Goal: Communication & Community: Answer question/provide support

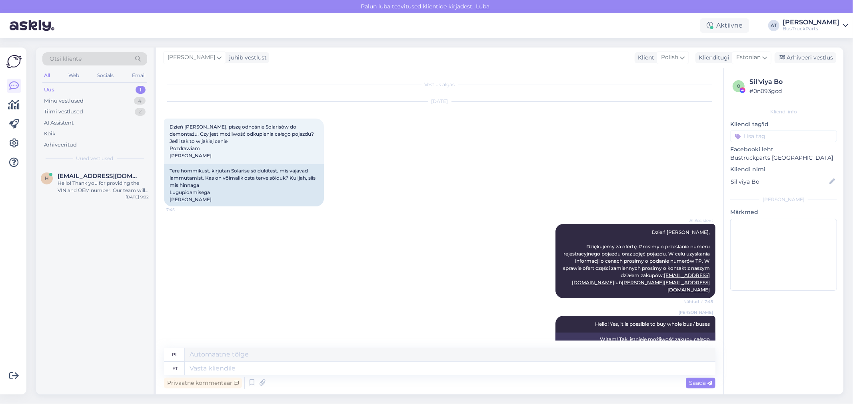
scroll to position [1080, 0]
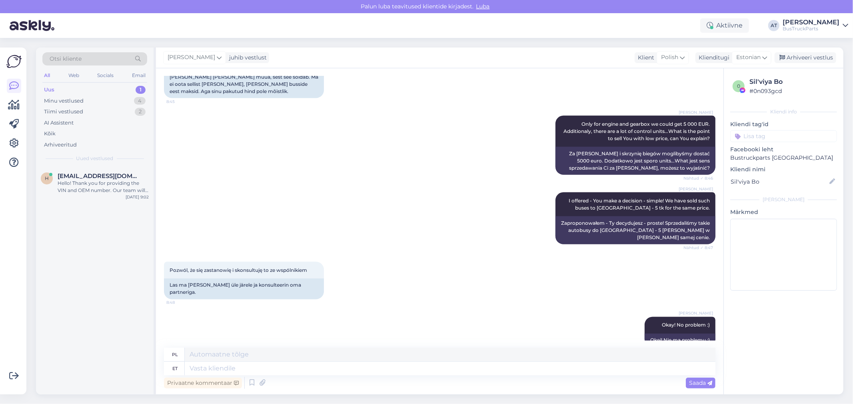
click at [65, 87] on div "Uus 1" at bounding box center [94, 89] width 105 height 11
click at [78, 188] on div "Hello! Thank you for providing the VIN and OEM number. Our team will check for …" at bounding box center [103, 187] width 91 height 14
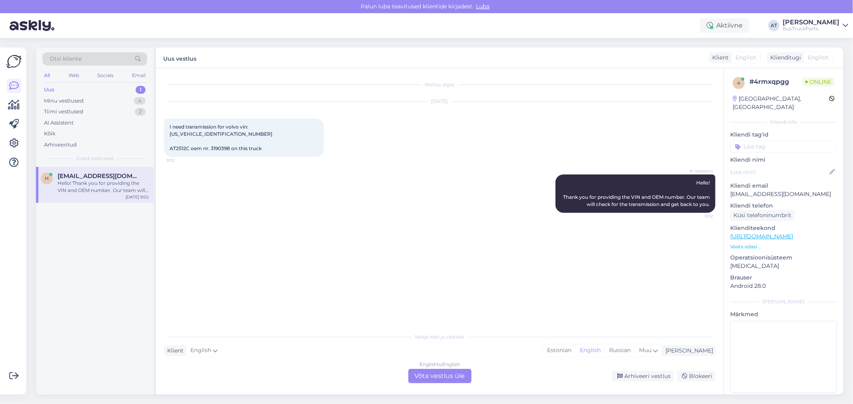
scroll to position [0, 0]
click at [272, 130] on span "I need transmission for volvo vin:[US_VEHICLE_IDENTIFICATION_NUMBER] AT2512C oe…" at bounding box center [220, 138] width 103 height 28
click at [245, 130] on span "I need transmission for volvo vin:[US_VEHICLE_IDENTIFICATION_NUMBER] AT2512C oe…" at bounding box center [220, 138] width 103 height 28
click at [177, 141] on span "I need transmission for volvo vin:[US_VEHICLE_IDENTIFICATION_NUMBER] AT2512C oe…" at bounding box center [220, 138] width 103 height 28
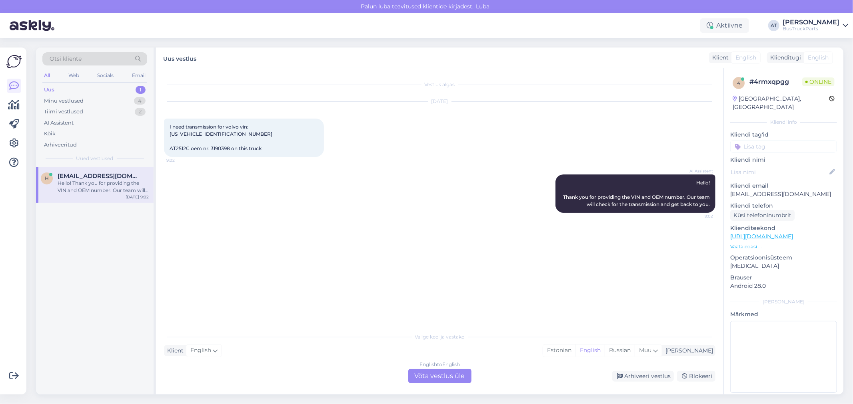
click at [224, 138] on span "I need transmission for volvo vin:[US_VEHICLE_IDENTIFICATION_NUMBER] AT2512C oe…" at bounding box center [220, 138] width 103 height 28
copy span "3190398"
click at [440, 379] on div "English to English Võta vestlus üle" at bounding box center [439, 376] width 63 height 14
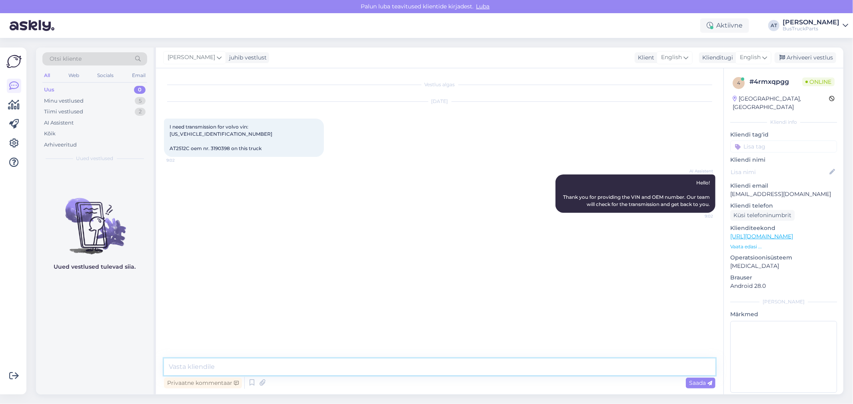
drag, startPoint x: 424, startPoint y: 363, endPoint x: 424, endPoint y: 357, distance: 6.0
click at [424, 358] on div "Vestlus algas [DATE] I need transmission for volvo vin:[US_VEHICLE_IDENTIFICATI…" at bounding box center [439, 231] width 567 height 327
click at [333, 366] on textarea "Hello! We have such gearbox -" at bounding box center [439, 367] width 551 height 17
paste textarea "[URL][DOMAIN_NAME]"
type textarea "Hello! We have such gearbox - [URL][DOMAIN_NAME]"
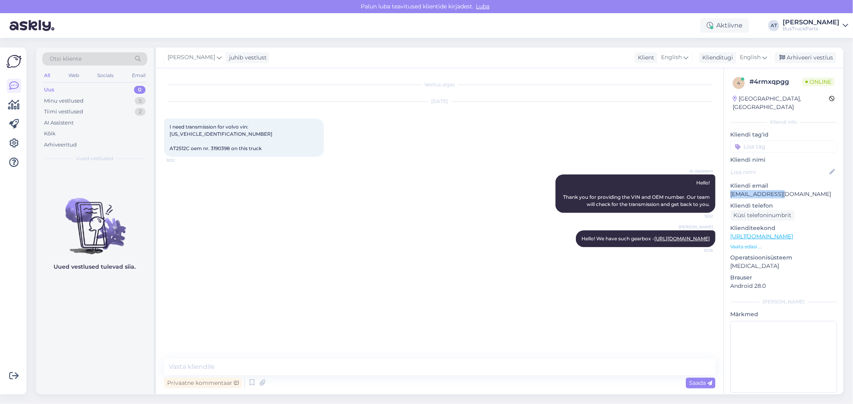
drag, startPoint x: 784, startPoint y: 186, endPoint x: 730, endPoint y: 186, distance: 54.0
click at [730, 190] on p "[EMAIL_ADDRESS][DOMAIN_NAME]" at bounding box center [783, 194] width 107 height 8
copy p "[EMAIL_ADDRESS][DOMAIN_NAME]"
click at [265, 385] on icon at bounding box center [262, 383] width 11 height 12
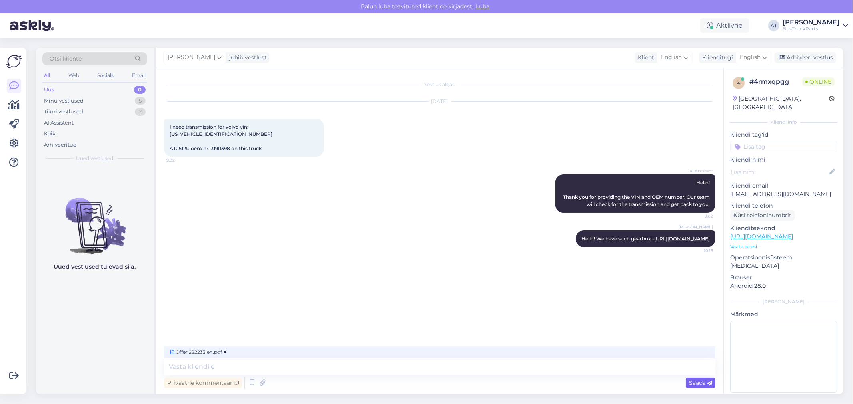
click at [697, 385] on span "Saada" at bounding box center [700, 383] width 23 height 7
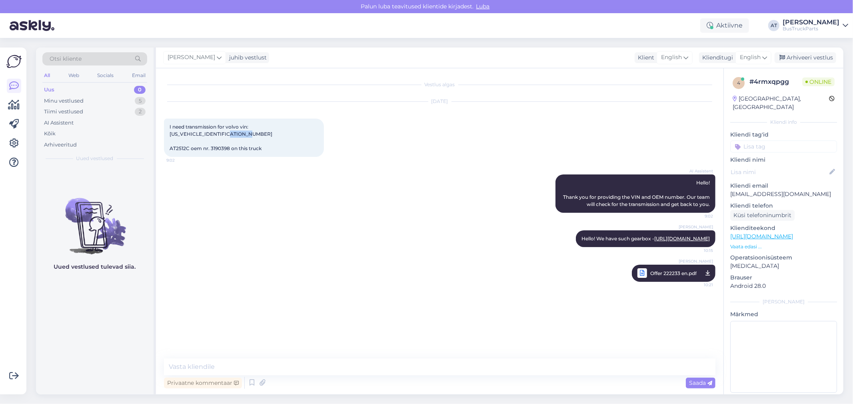
drag, startPoint x: 189, startPoint y: 141, endPoint x: 166, endPoint y: 141, distance: 23.2
click at [166, 141] on div "I need transmission for volvo vin:[US_VEHICLE_IDENTIFICATION_NUMBER] AT2512C oe…" at bounding box center [244, 138] width 160 height 38
copy span "AT2512C"
click at [261, 365] on textarea at bounding box center [439, 367] width 551 height 17
paste textarea "AT2512C"
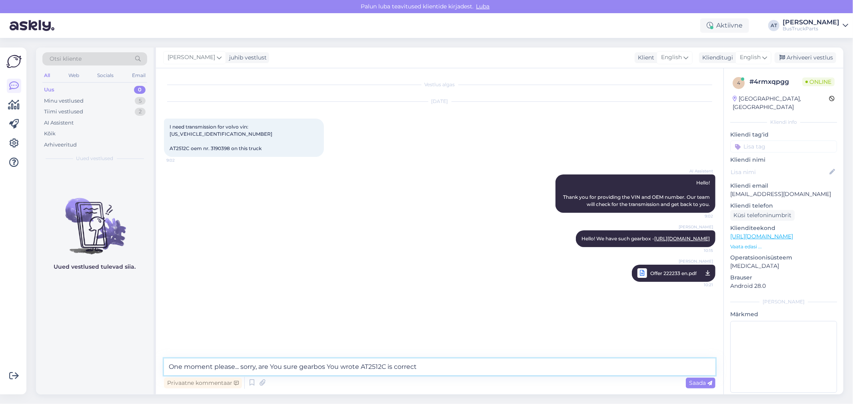
type textarea "One moment please... sorry, are You sure gearbos You wrote AT2512C is correct?"
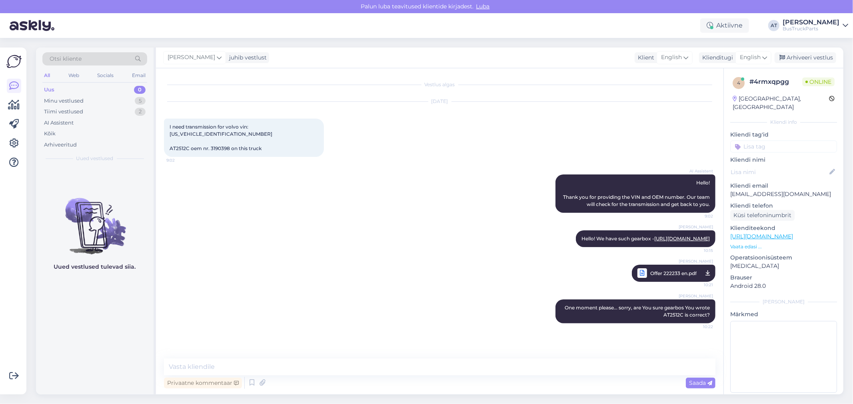
click at [183, 142] on span "I need transmission for volvo vin:[US_VEHICLE_IDENTIFICATION_NUMBER] AT2512C oe…" at bounding box center [220, 138] width 103 height 28
copy span "AT2512C"
click at [253, 126] on span "I need transmission for volvo vin:[US_VEHICLE_IDENTIFICATION_NUMBER] AT2512C oe…" at bounding box center [220, 138] width 103 height 28
drag, startPoint x: 247, startPoint y: 126, endPoint x: 320, endPoint y: 127, distance: 73.1
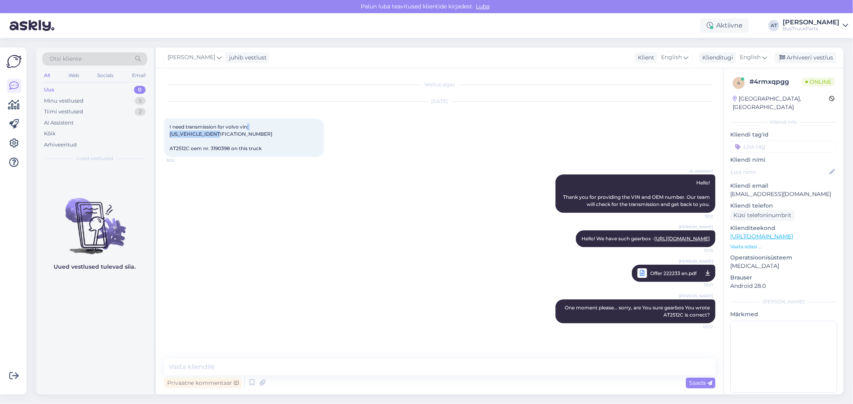
click at [320, 127] on div "[DATE] I need transmission for volvo vin:[US_VEHICLE_IDENTIFICATION_NUMBER] AT2…" at bounding box center [439, 129] width 551 height 73
click at [267, 129] on span "I need transmission for volvo vin:[US_VEHICLE_IDENTIFICATION_NUMBER] AT2512C oe…" at bounding box center [220, 138] width 103 height 28
drag, startPoint x: 250, startPoint y: 125, endPoint x: 302, endPoint y: 123, distance: 52.0
click at [302, 123] on div "I need transmission for volvo vin:[US_VEHICLE_IDENTIFICATION_NUMBER] AT2512C oe…" at bounding box center [244, 138] width 160 height 38
click at [291, 131] on div "I need transmission for volvo vin:[US_VEHICLE_IDENTIFICATION_NUMBER] AT2512C oe…" at bounding box center [244, 138] width 160 height 38
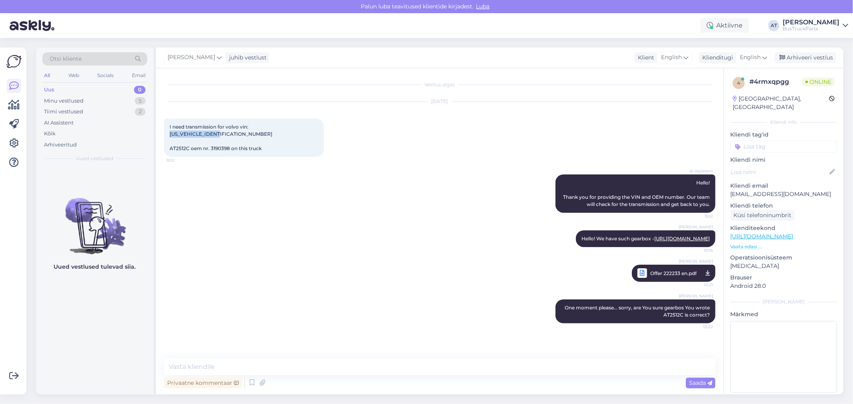
drag, startPoint x: 249, startPoint y: 126, endPoint x: 297, endPoint y: 123, distance: 48.5
click at [297, 123] on div "I need transmission for volvo vin:[US_VEHICLE_IDENTIFICATION_NUMBER] AT2512C oe…" at bounding box center [244, 138] width 160 height 38
copy span "[US_VEHICLE_IDENTIFICATION_NUMBER]"
click at [490, 367] on textarea at bounding box center [439, 367] width 551 height 17
click at [445, 369] on textarea "It was my mistake! Sorry! I offered You" at bounding box center [439, 367] width 551 height 17
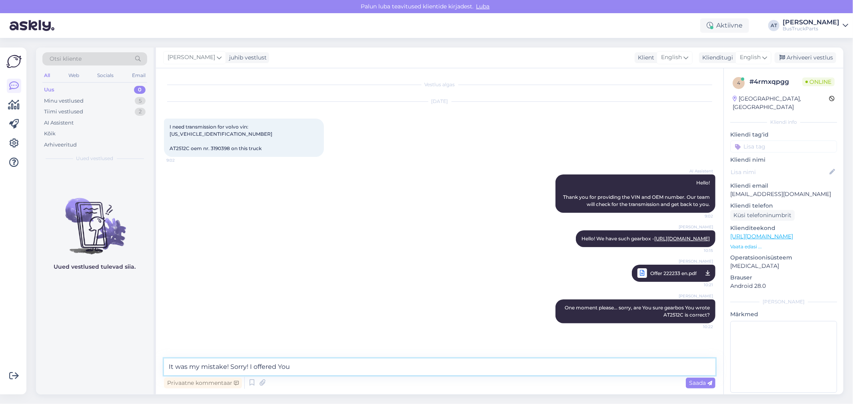
paste textarea "AT2412C"
click at [443, 369] on textarea "It was my mistake! Sorry! I offered You AT2412C. Unfortunately, we don´t have" at bounding box center [439, 367] width 551 height 17
paste textarea "AT2512C"
click at [536, 371] on textarea "It was my mistake! Sorry! I offered You AT2412C. Unfortunately, we don´t have g…" at bounding box center [439, 367] width 551 height 17
click at [217, 138] on span "I need transmission for volvo vin:[US_VEHICLE_IDENTIFICATION_NUMBER] AT2512C oe…" at bounding box center [220, 138] width 103 height 28
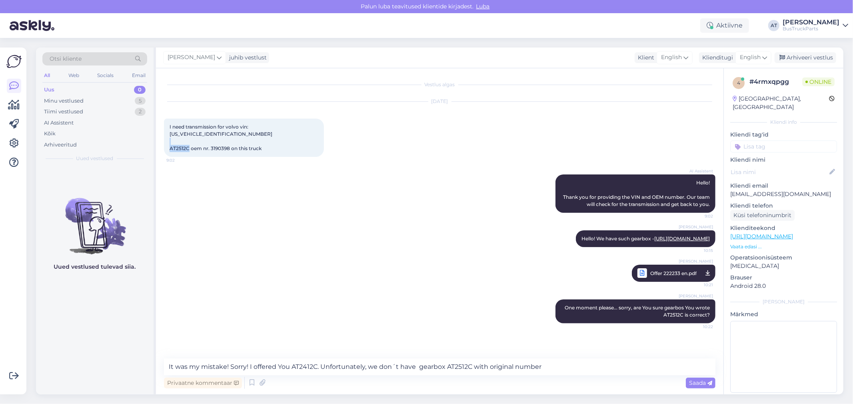
click at [217, 138] on span "I need transmission for volvo vin:[US_VEHICLE_IDENTIFICATION_NUMBER] AT2512C oe…" at bounding box center [220, 138] width 103 height 28
copy span "3190398"
click at [557, 369] on textarea "It was my mistake! Sorry! I offered You AT2412C. Unfortunately, we don´t have g…" at bounding box center [439, 367] width 551 height 17
paste textarea "3190398"
type textarea "It was my mistake! Sorry! I offered You AT2412C. Unfortunately, we don´t have g…"
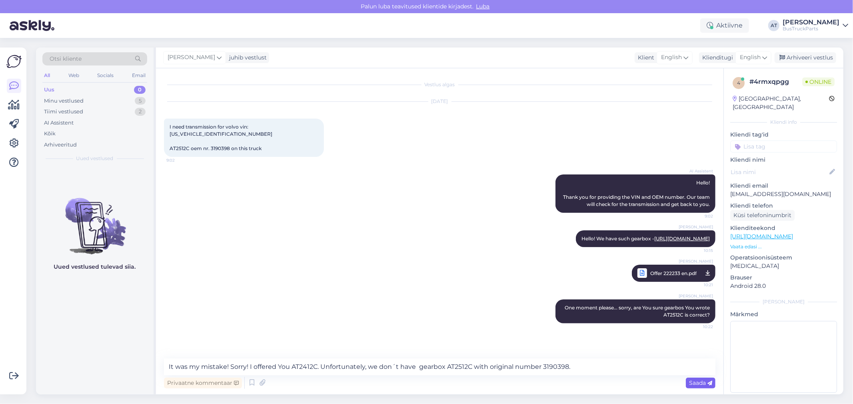
click at [694, 384] on span "Saada" at bounding box center [700, 383] width 23 height 7
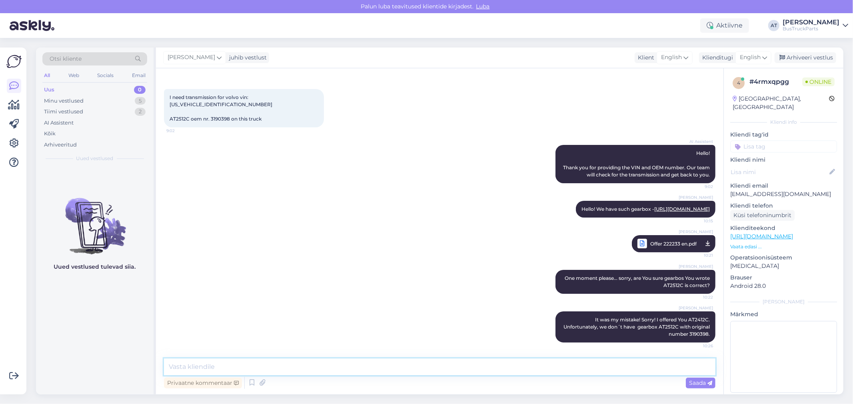
click at [398, 369] on textarea at bounding box center [439, 367] width 551 height 17
paste textarea "Gearbox complete with retarder AT2512C VOLVO"
click at [361, 373] on textarea "Gearbox complete with retarder AT2512C VOLVO" at bounding box center [439, 367] width 551 height 17
paste textarea "3190485 + 21157882"
type textarea "Gearbox complete with retarder AT2512C VOLVO 3190485 + 21157882 is available"
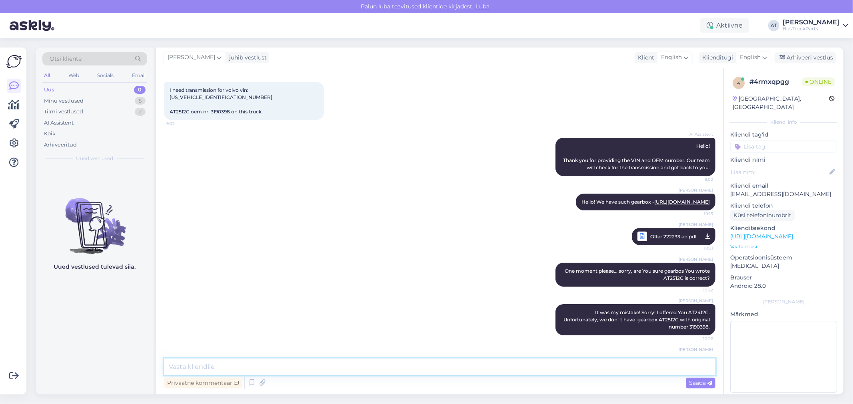
scroll to position [78, 0]
